Goal: Find contact information: Find contact information

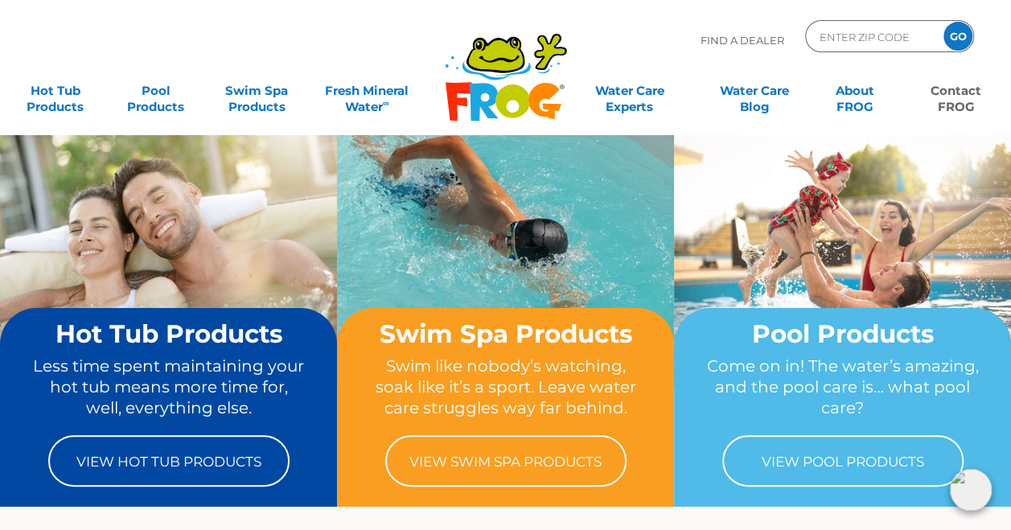
click at [940, 95] on link "Contact FROG" at bounding box center [956, 91] width 78 height 32
